Goal: Task Accomplishment & Management: Manage account settings

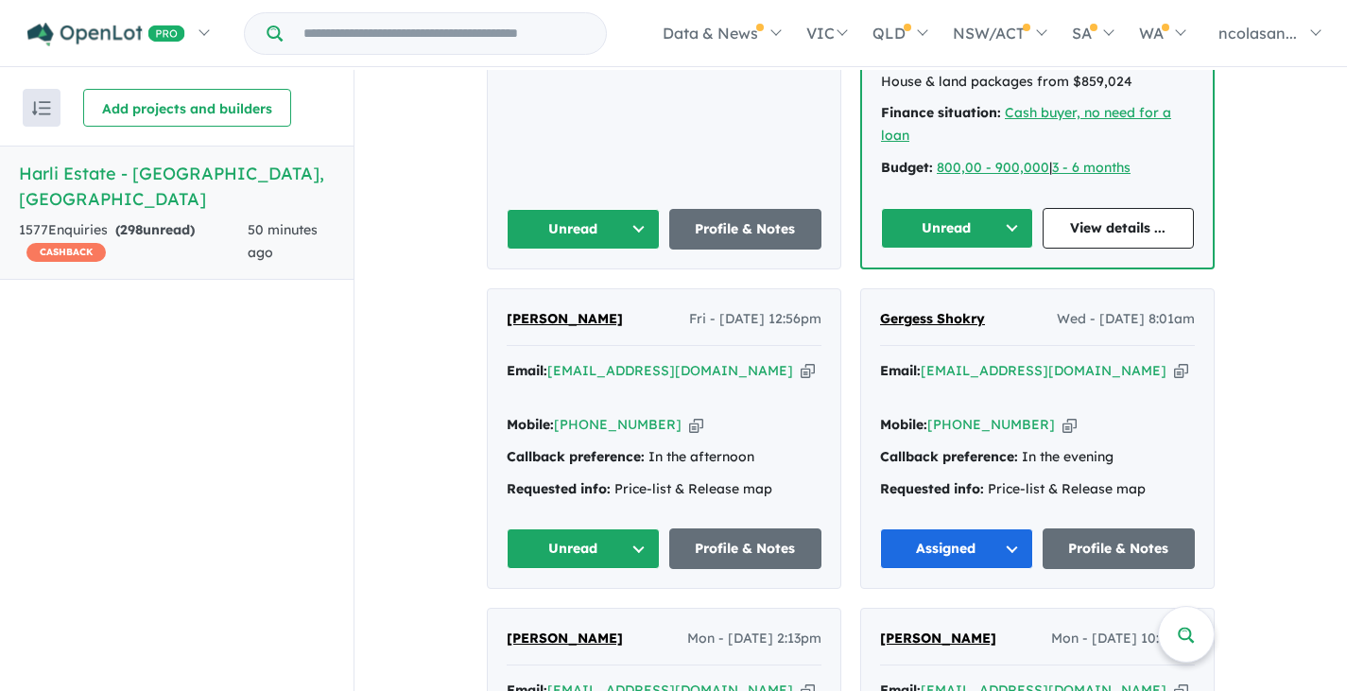
scroll to position [1134, 0]
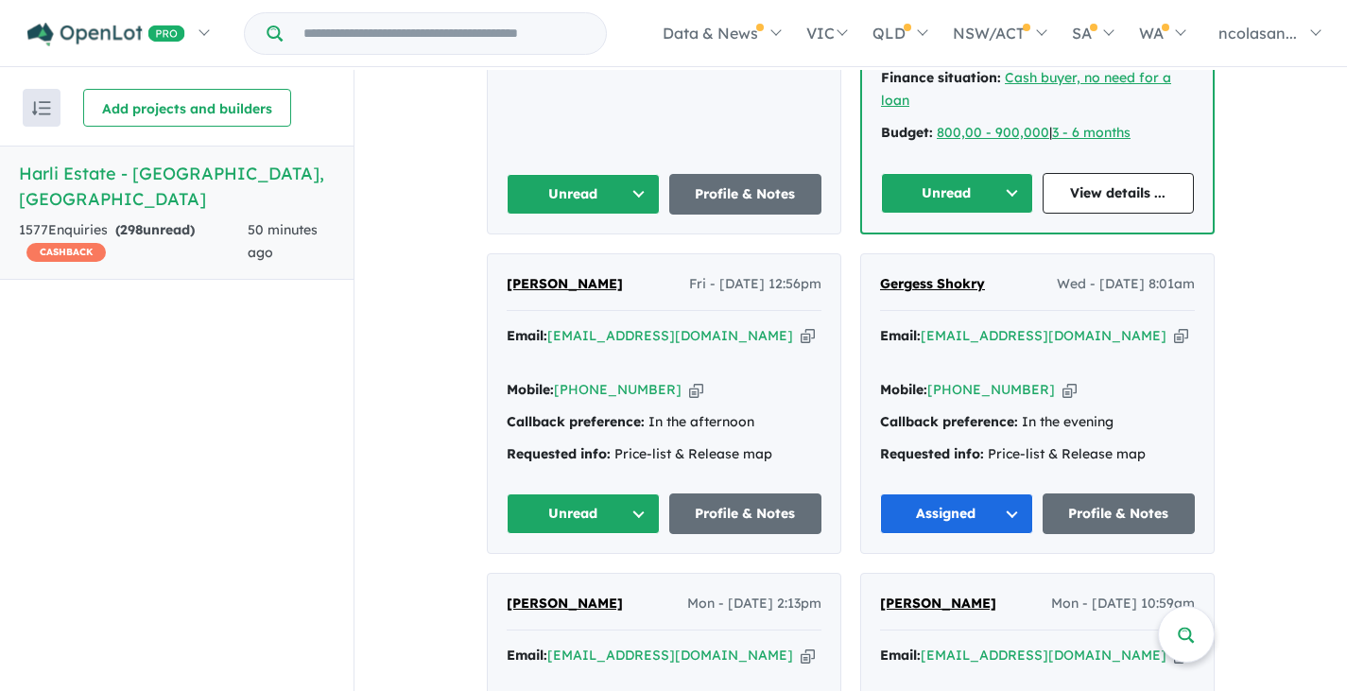
click at [636, 493] on button "Unread" at bounding box center [583, 513] width 153 height 41
click at [590, 580] on button "Assigned" at bounding box center [590, 601] width 164 height 43
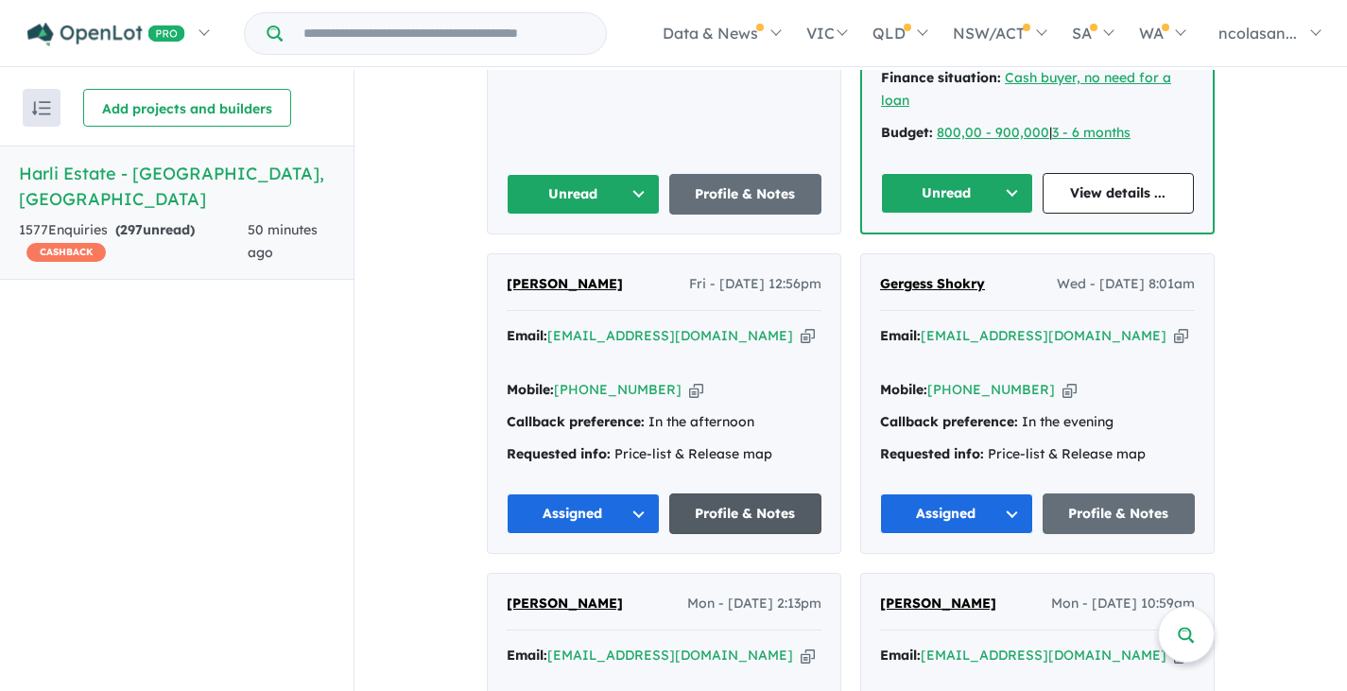
click at [715, 493] on link "Profile & Notes" at bounding box center [745, 513] width 153 height 41
click at [1006, 493] on button "Assigned" at bounding box center [956, 513] width 153 height 41
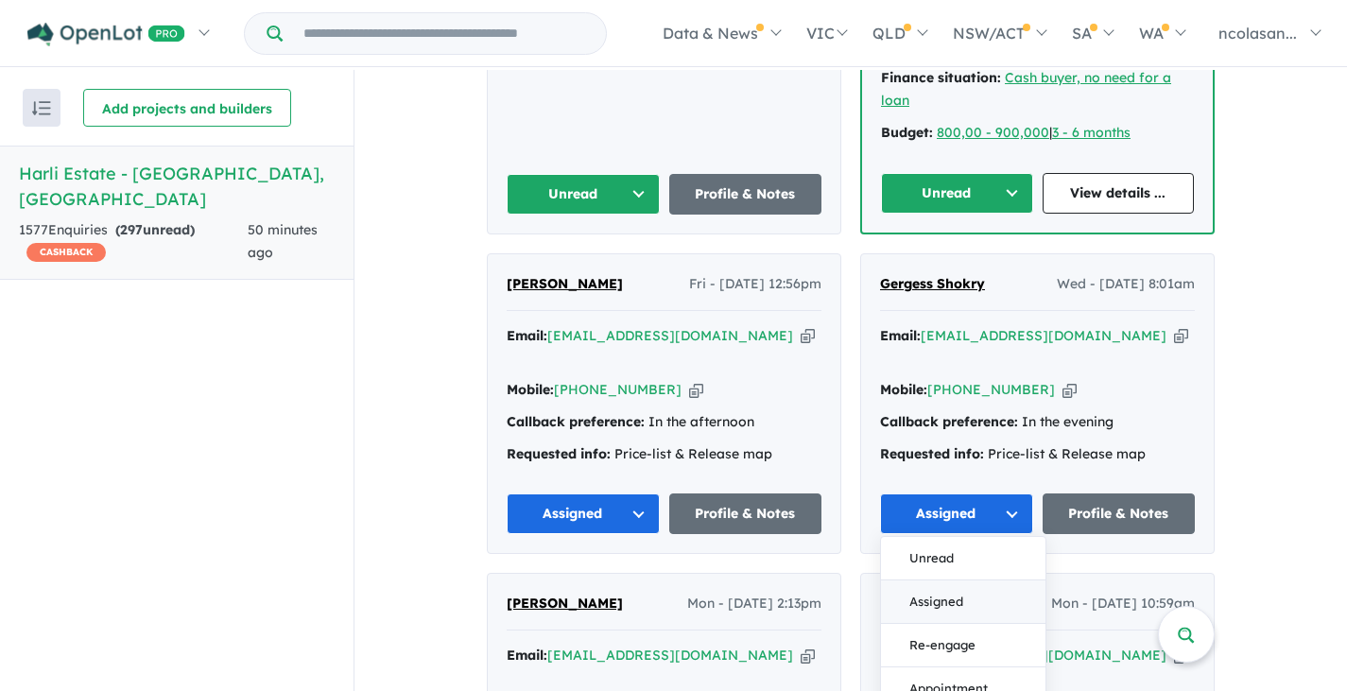
click at [964, 580] on button "Assigned" at bounding box center [963, 601] width 164 height 43
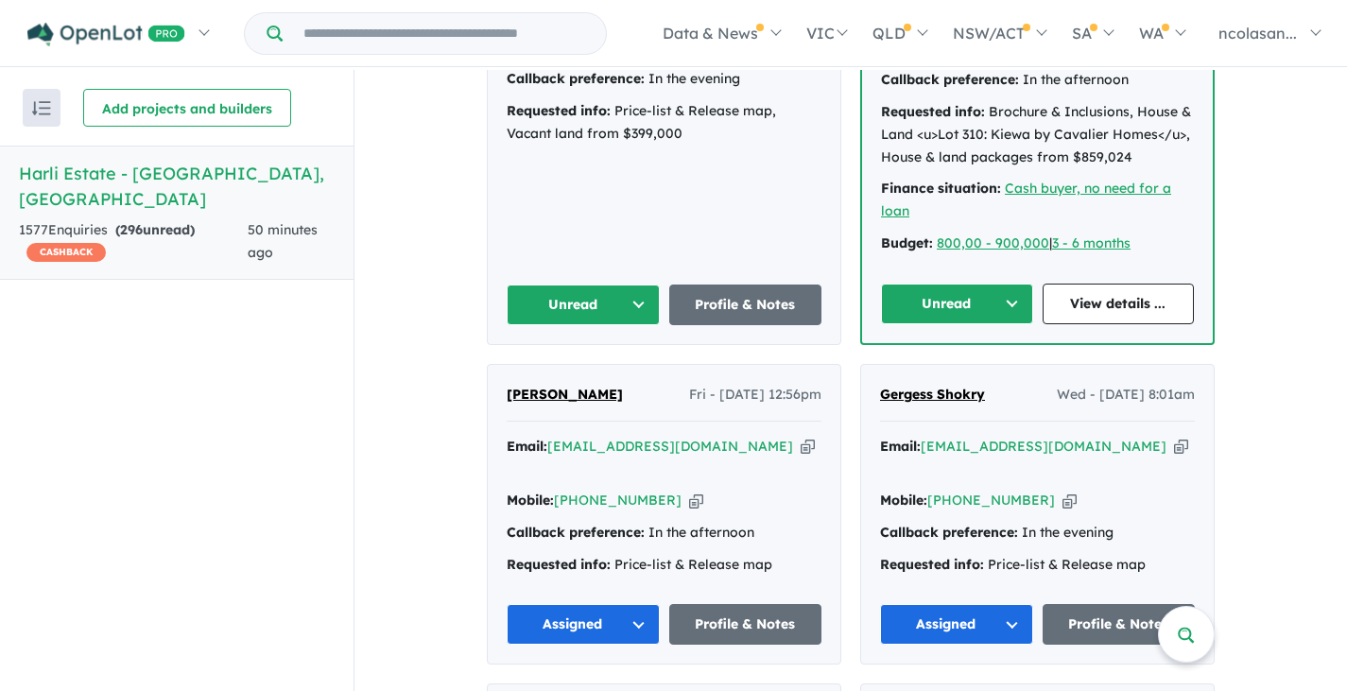
scroll to position [851, 0]
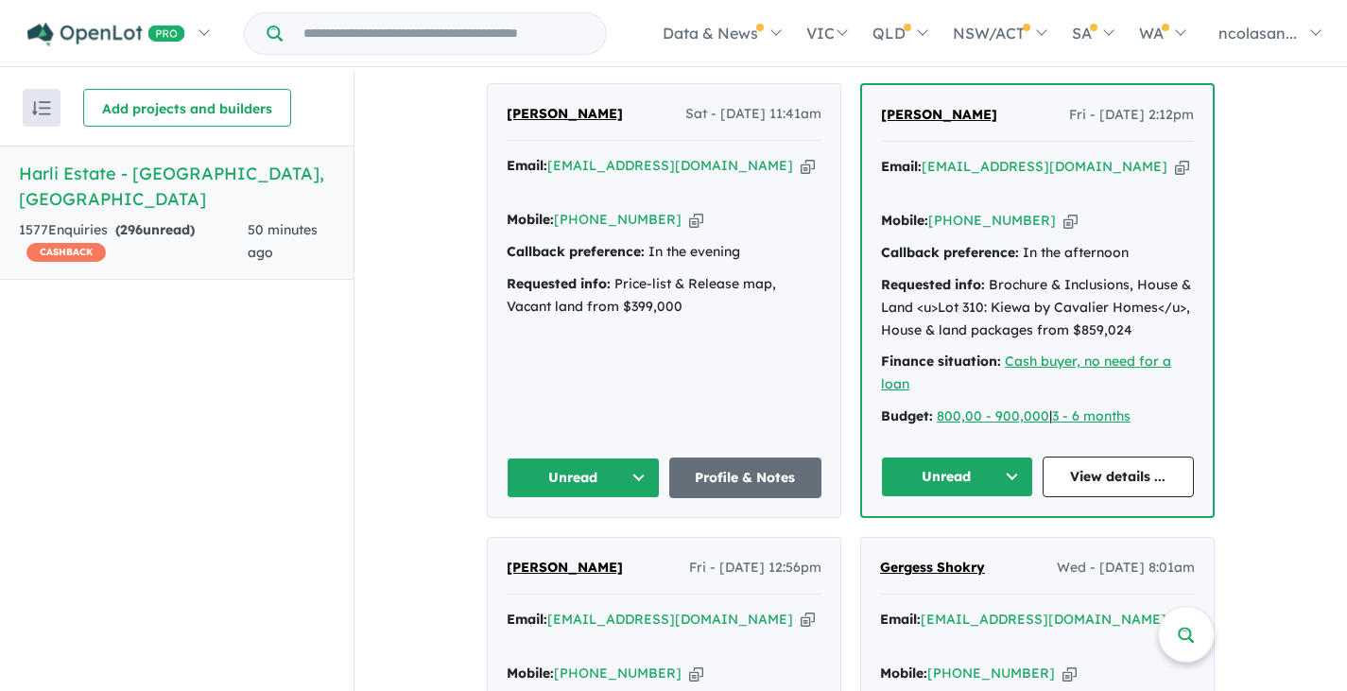
click at [1003, 456] on button "Unread" at bounding box center [957, 476] width 152 height 41
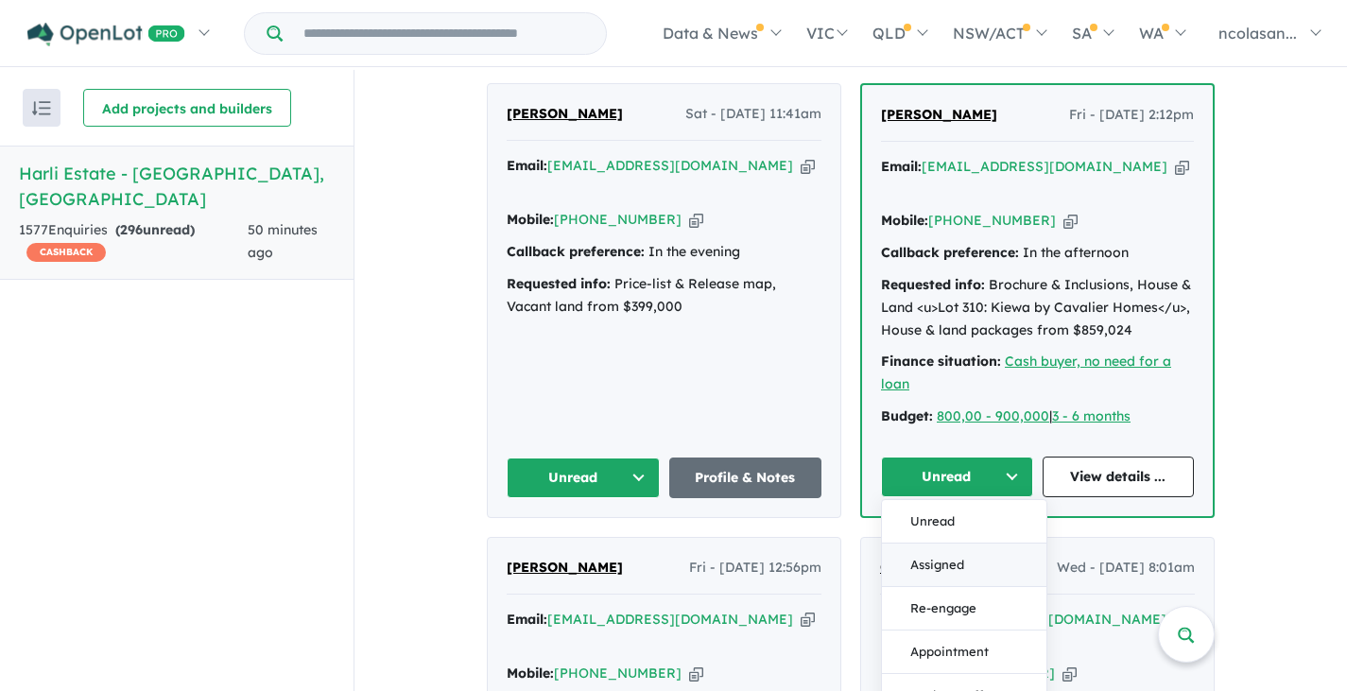
click at [968, 543] on button "Assigned" at bounding box center [964, 564] width 164 height 43
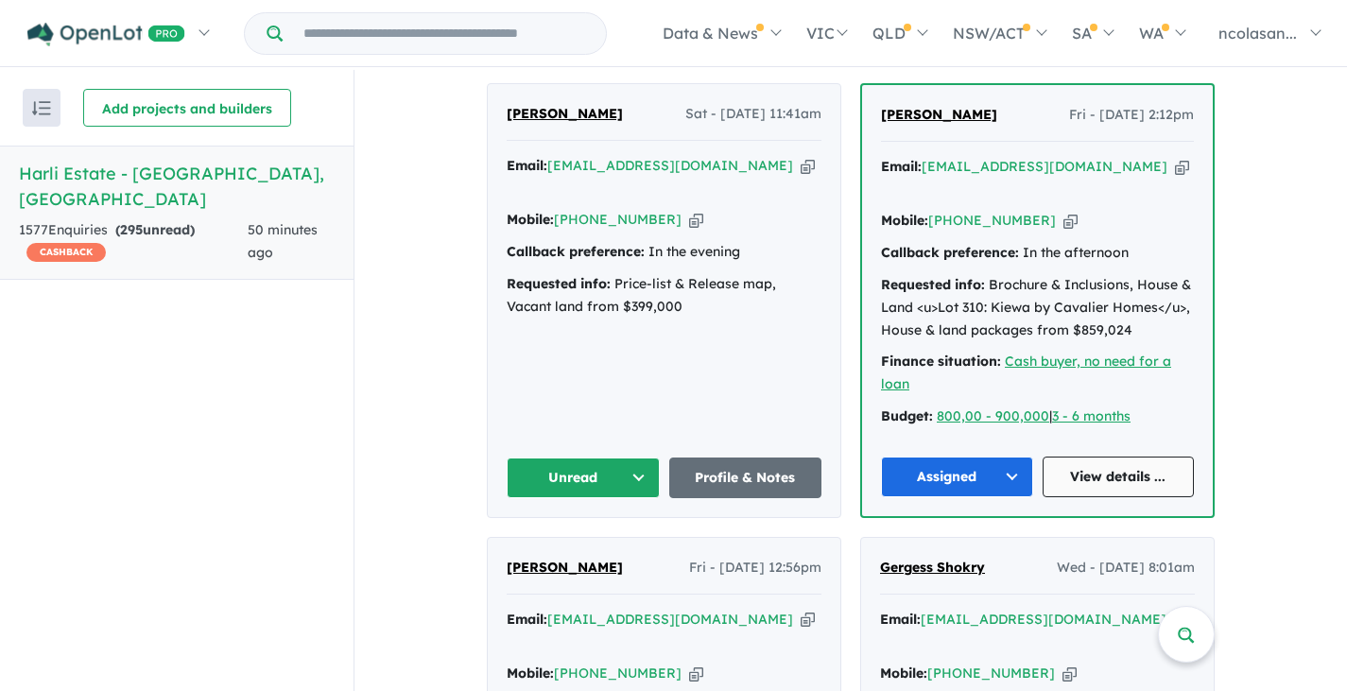
click at [1102, 456] on link "View details ..." at bounding box center [1118, 476] width 152 height 41
click at [624, 457] on button "Unread" at bounding box center [583, 477] width 153 height 41
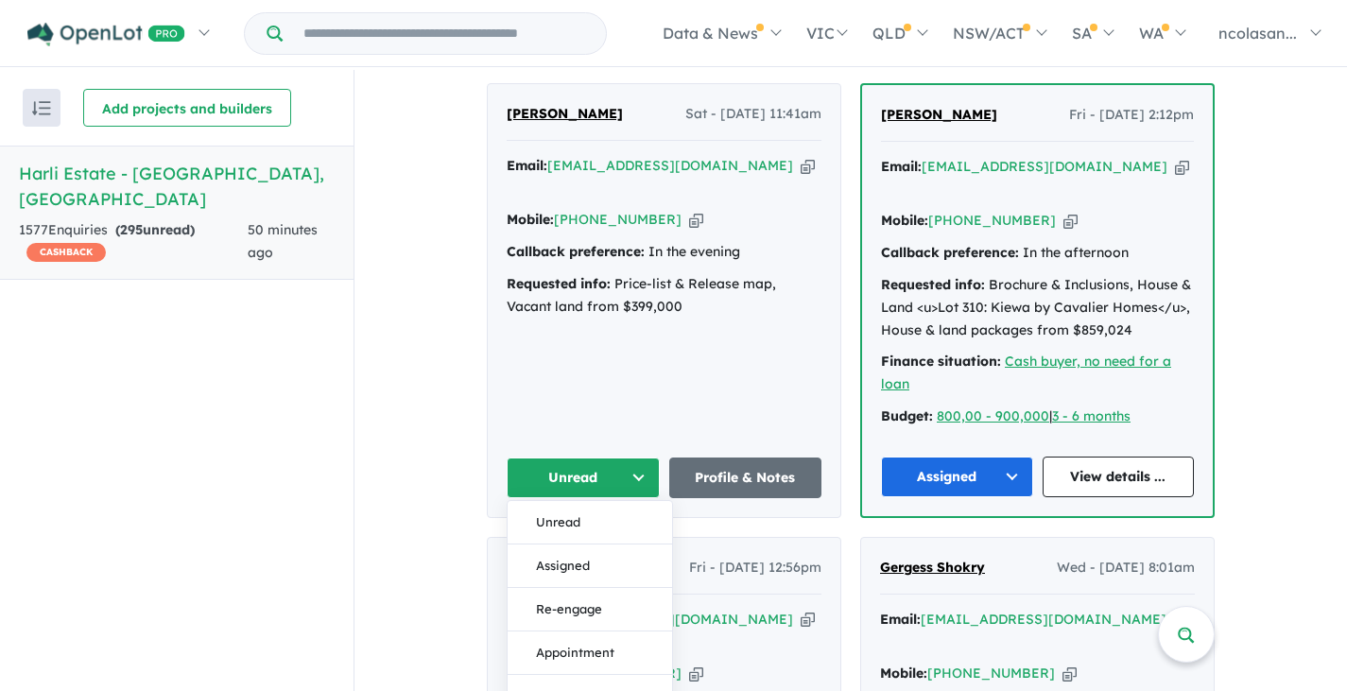
click at [570, 544] on button "Assigned" at bounding box center [590, 565] width 164 height 43
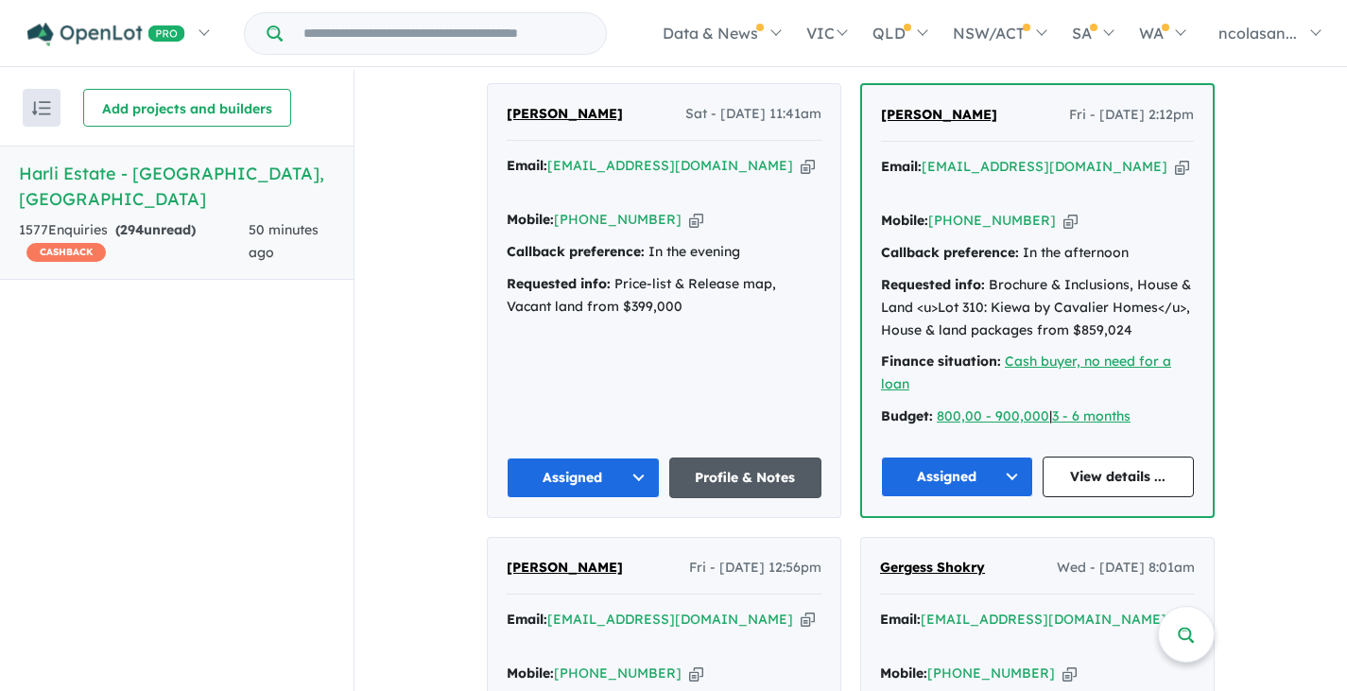
click at [716, 457] on link "Profile & Notes" at bounding box center [745, 477] width 153 height 41
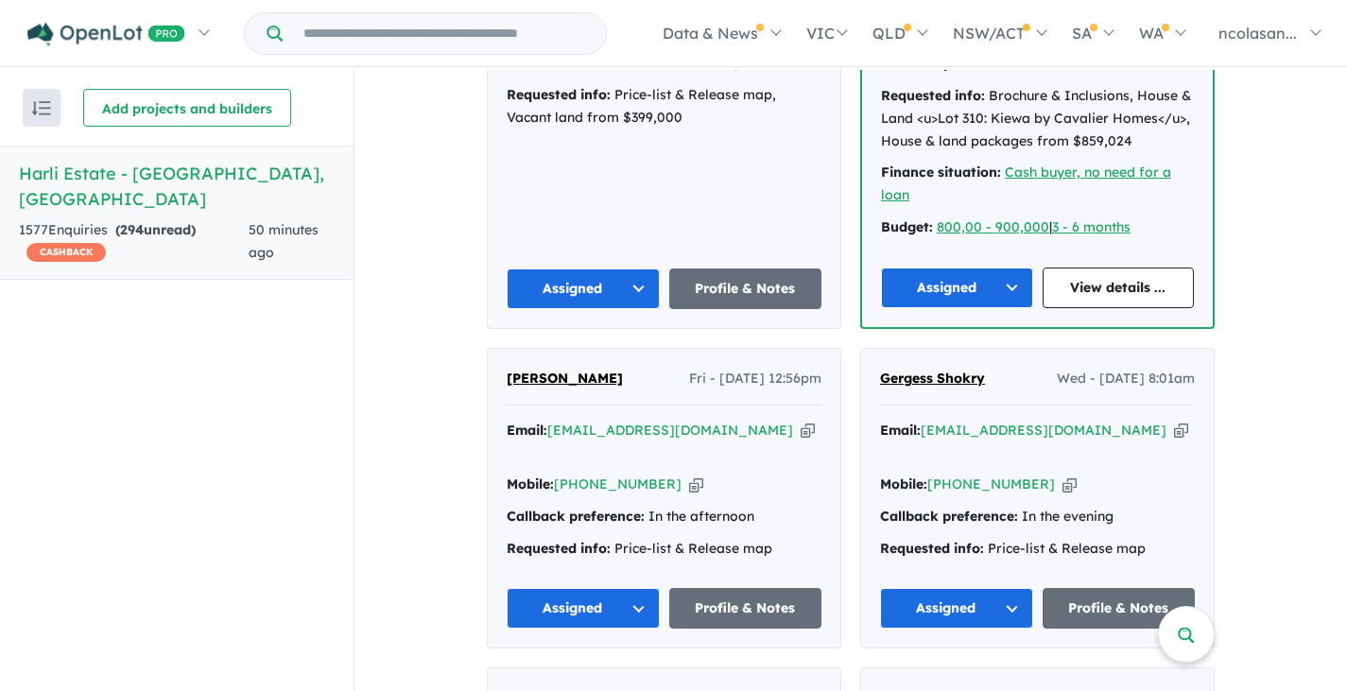
scroll to position [1134, 0]
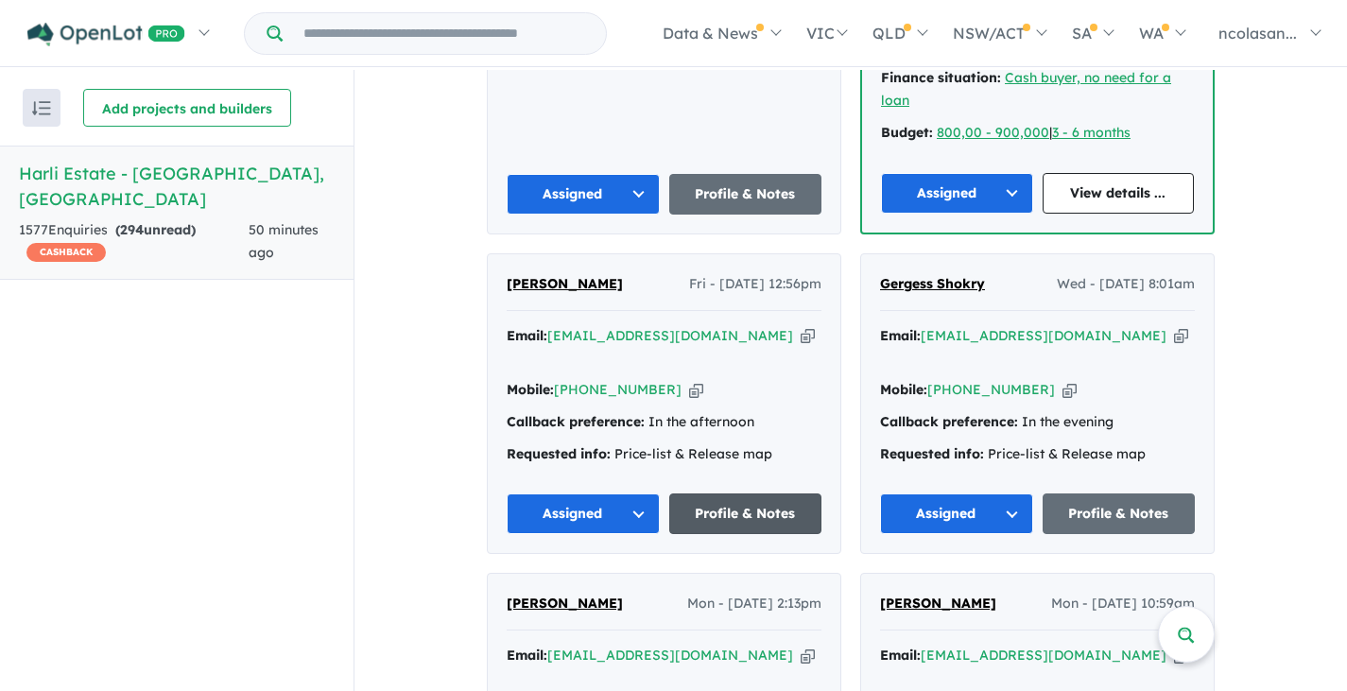
click at [714, 493] on link "Profile & Notes" at bounding box center [745, 513] width 153 height 41
